Goal: Book appointment/travel/reservation

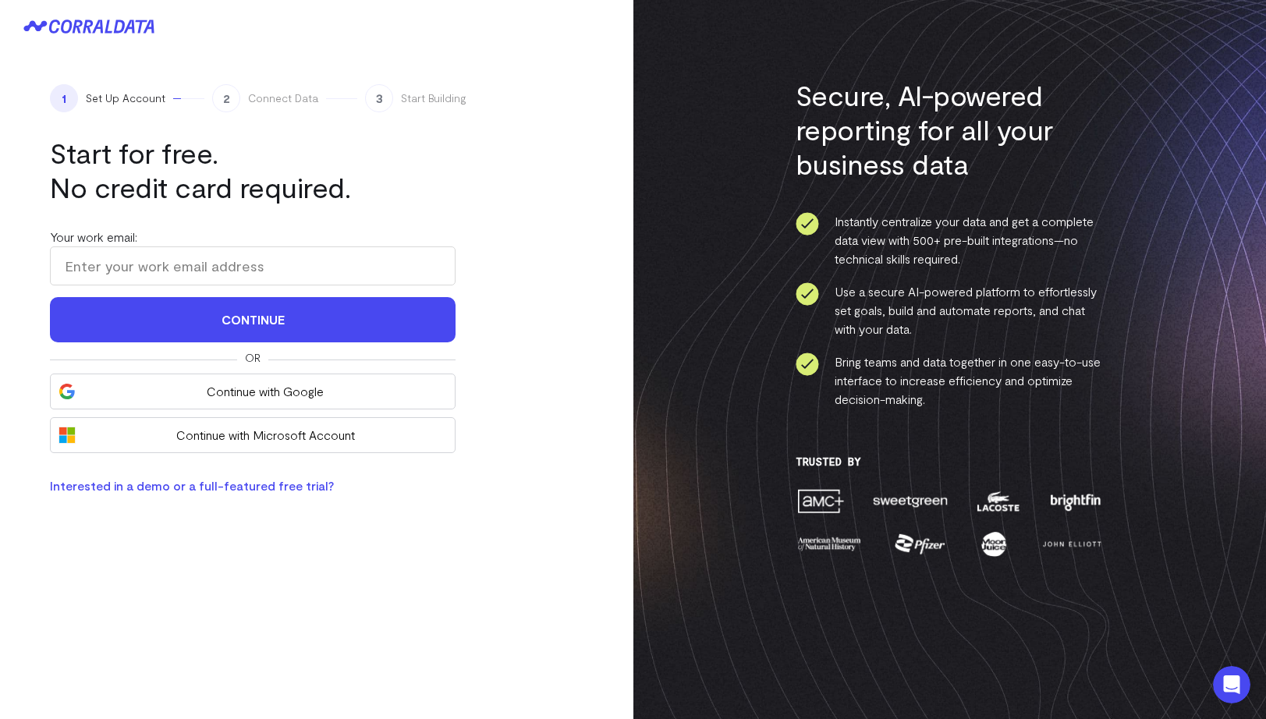
click at [126, 484] on link "Interested in a demo or a full-featured free trial?" at bounding box center [192, 485] width 284 height 15
click at [299, 490] on link "Interested in a demo or a full-featured free trial?" at bounding box center [192, 485] width 284 height 15
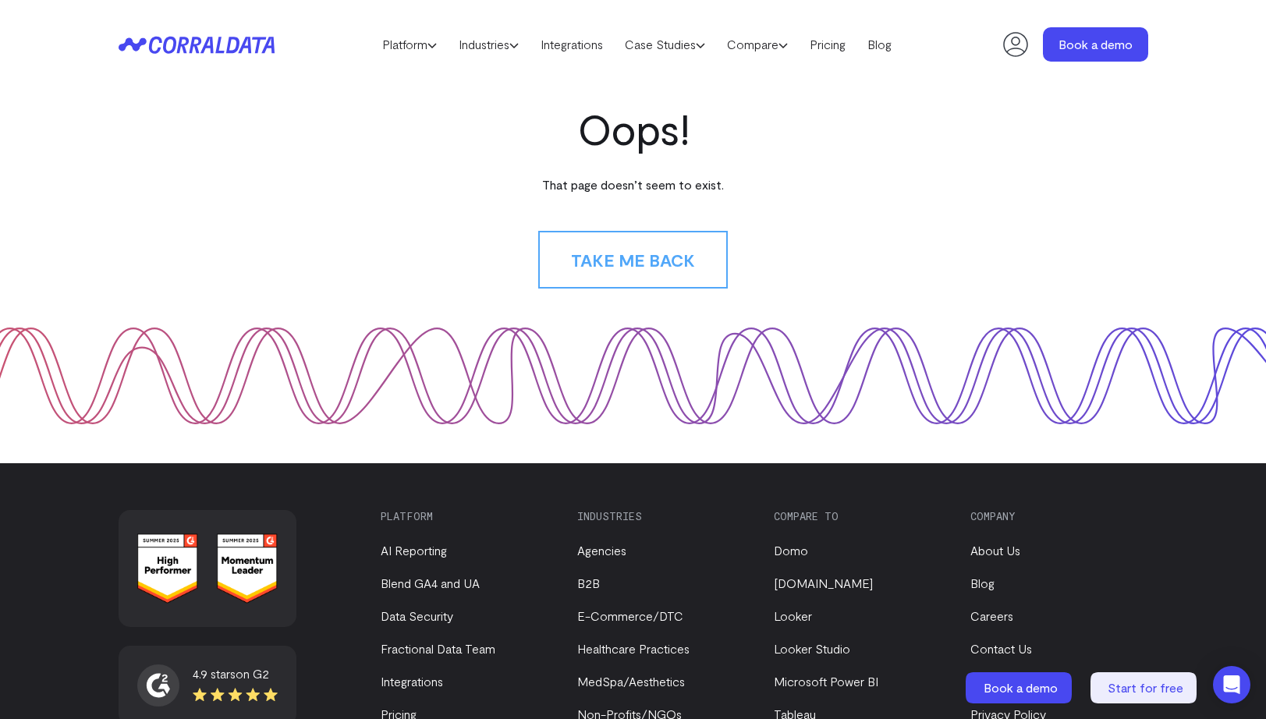
click at [1007, 52] on icon at bounding box center [1015, 44] width 25 height 25
